Goal: Transaction & Acquisition: Purchase product/service

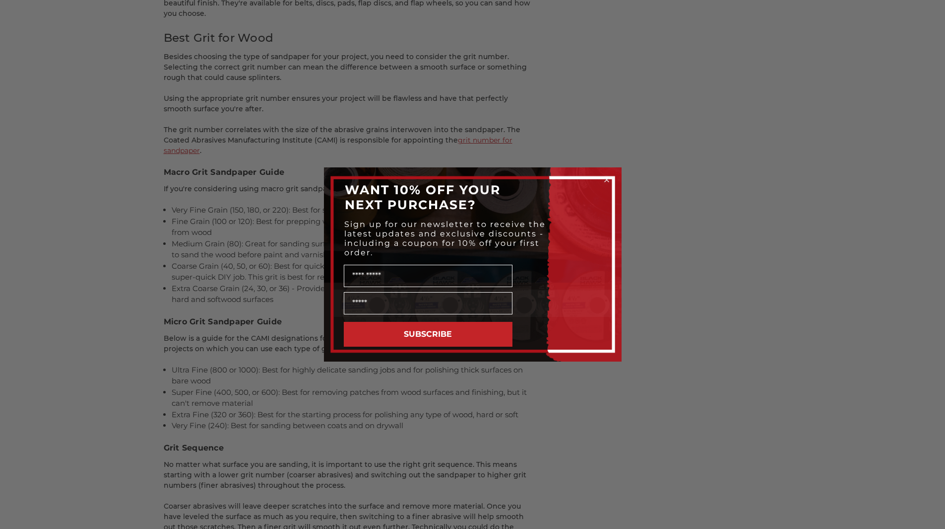
click at [608, 179] on icon "Close dialog" at bounding box center [607, 180] width 4 height 4
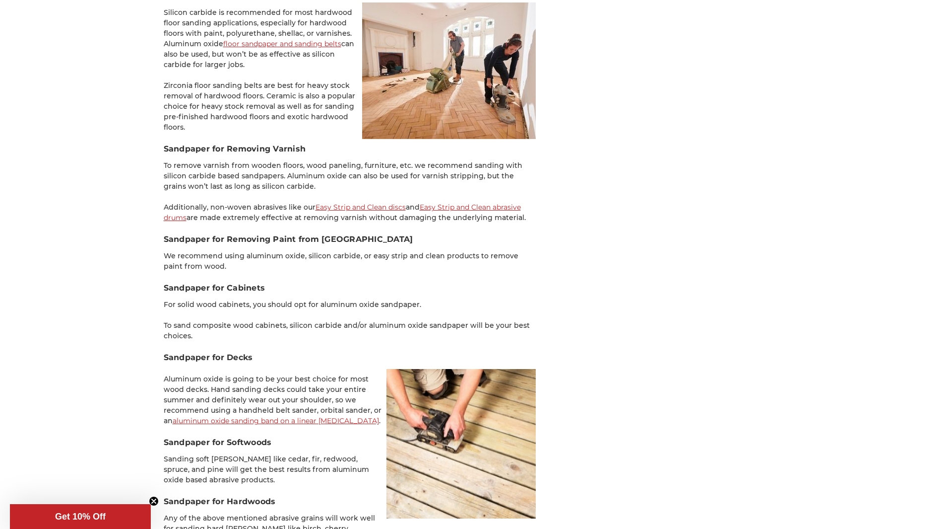
scroll to position [2954, 0]
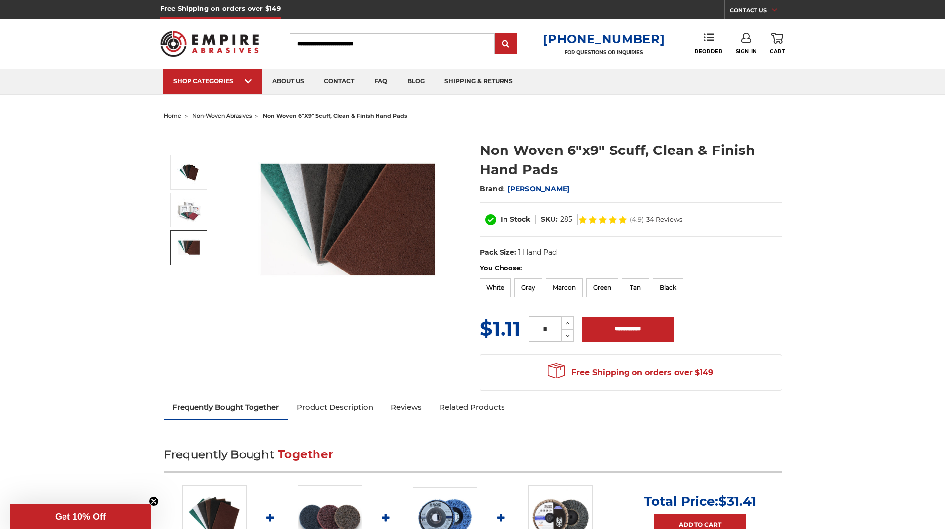
click at [374, 243] on img at bounding box center [348, 220] width 199 height 149
click at [374, 242] on img at bounding box center [348, 220] width 199 height 149
